Goal: Information Seeking & Learning: Learn about a topic

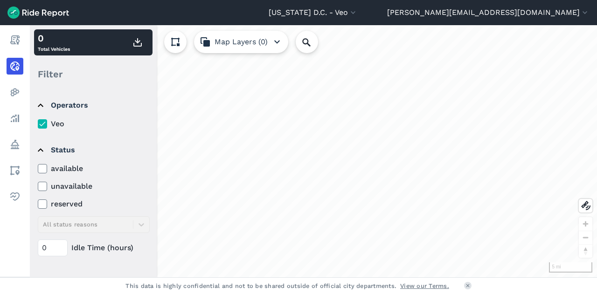
click at [43, 168] on use at bounding box center [42, 169] width 6 height 5
click at [38, 168] on input "available" at bounding box center [38, 166] width 0 height 6
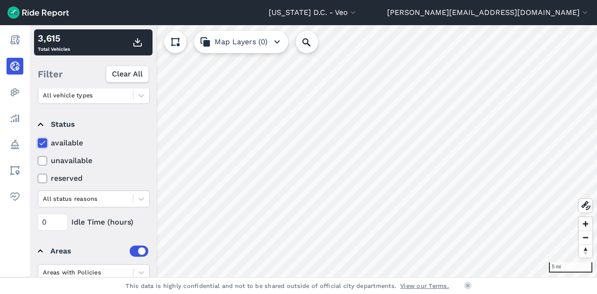
scroll to position [135, 0]
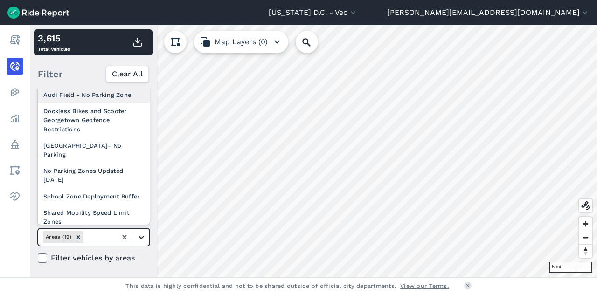
click at [142, 236] on icon at bounding box center [142, 237] width 6 height 3
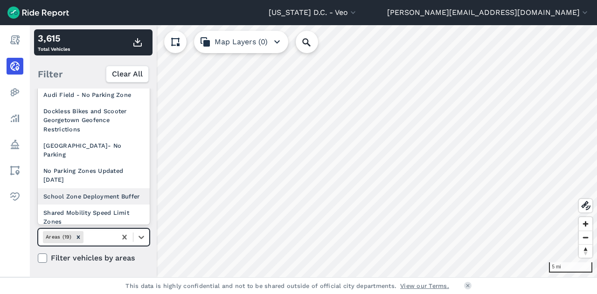
scroll to position [190, 0]
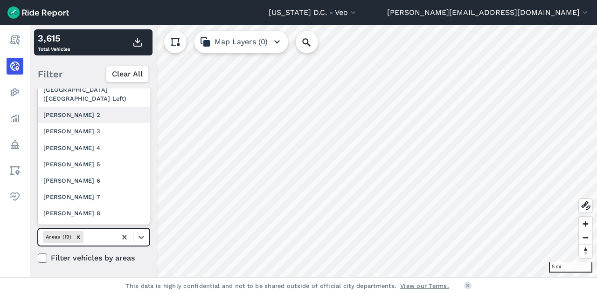
click at [110, 121] on div "[PERSON_NAME] 2" at bounding box center [94, 115] width 112 height 16
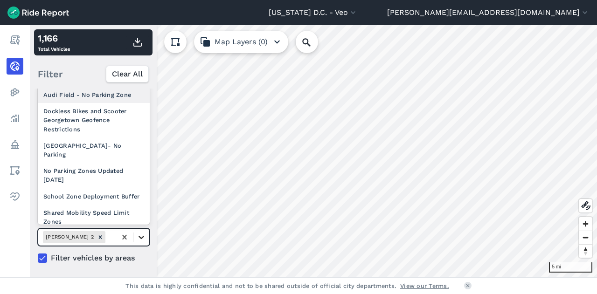
click at [142, 236] on icon at bounding box center [142, 237] width 6 height 3
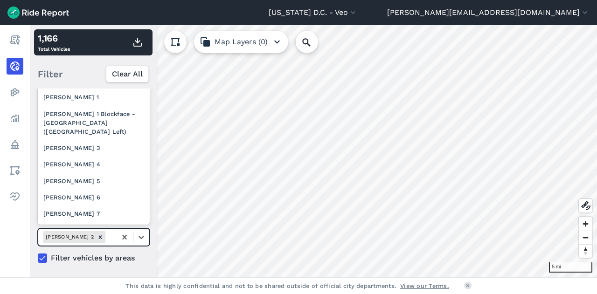
scroll to position [158, 0]
click at [133, 156] on div "[PERSON_NAME] 3" at bounding box center [94, 147] width 112 height 16
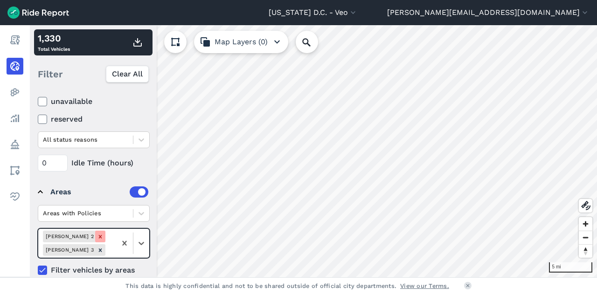
click at [95, 238] on div "Remove Ward 2" at bounding box center [100, 237] width 10 height 12
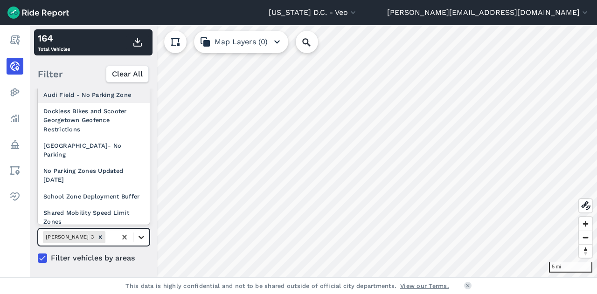
click at [149, 240] on div at bounding box center [141, 237] width 16 height 16
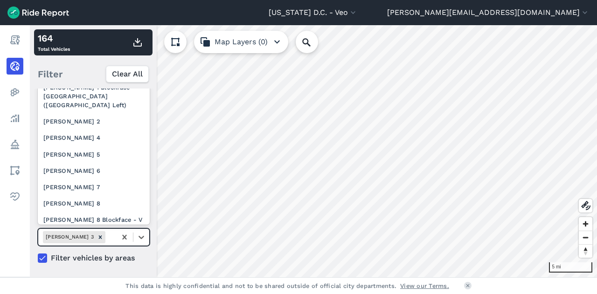
scroll to position [249, 0]
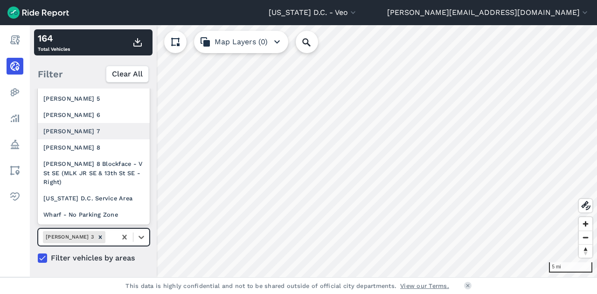
click at [101, 130] on div "[PERSON_NAME] 7" at bounding box center [94, 131] width 112 height 16
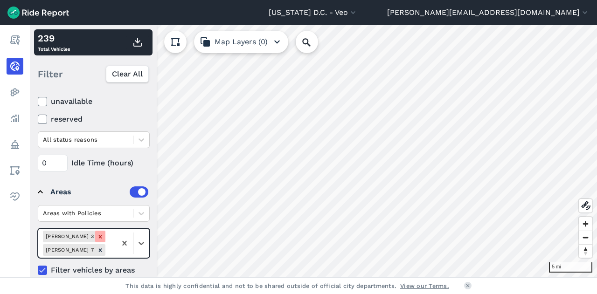
click at [97, 236] on icon "Remove Ward 3" at bounding box center [100, 237] width 7 height 7
